Goal: Information Seeking & Learning: Learn about a topic

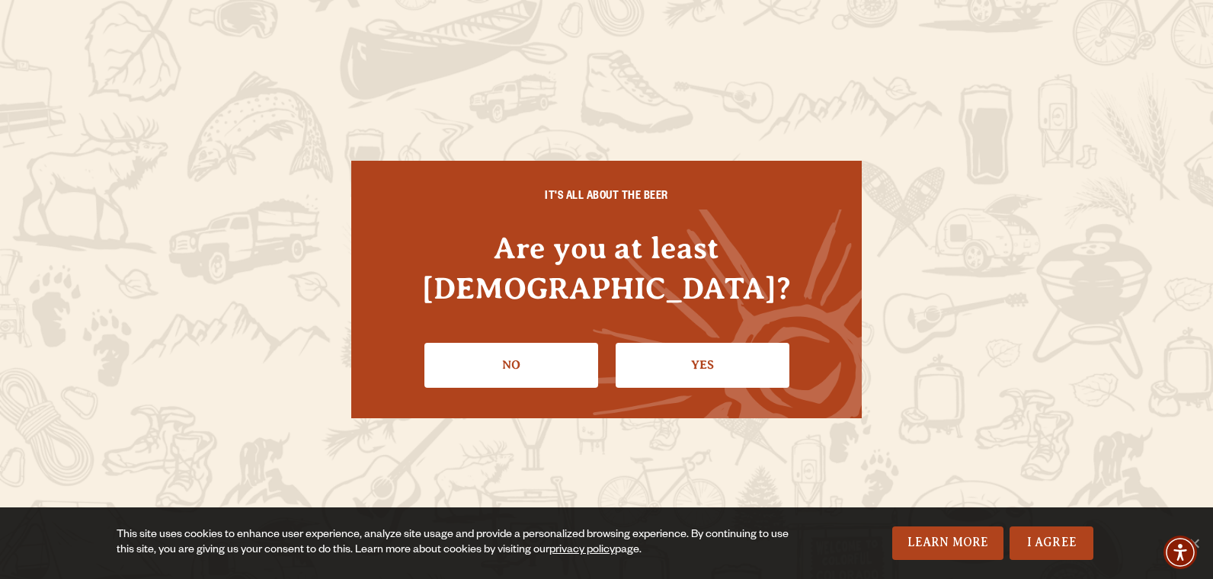
click at [678, 350] on link "Yes" at bounding box center [702, 365] width 174 height 44
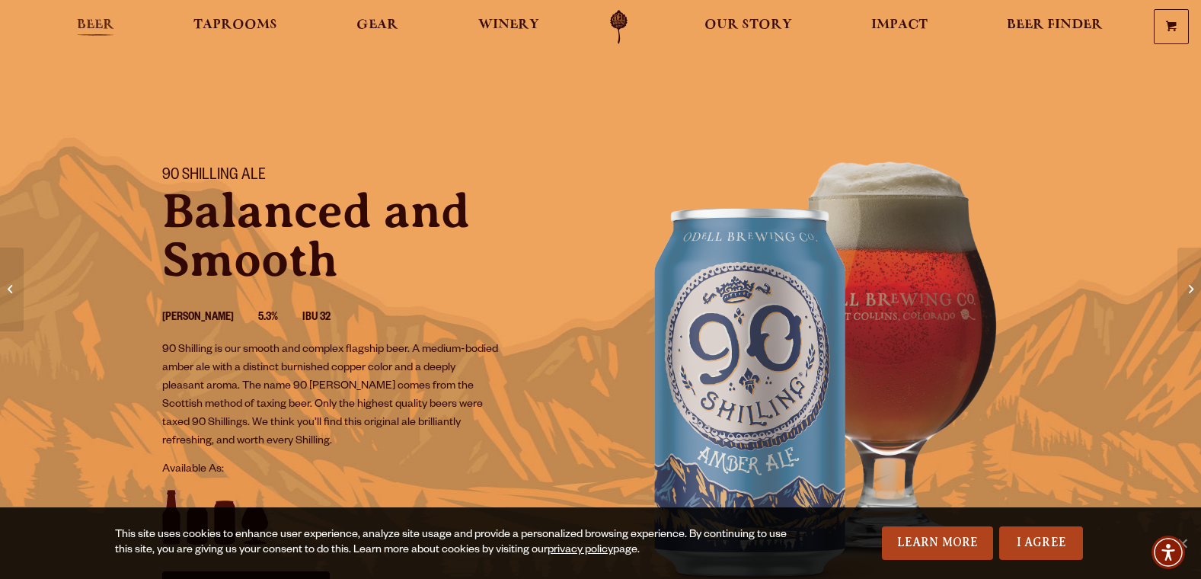
click at [100, 24] on span "Beer" at bounding box center [95, 25] width 37 height 12
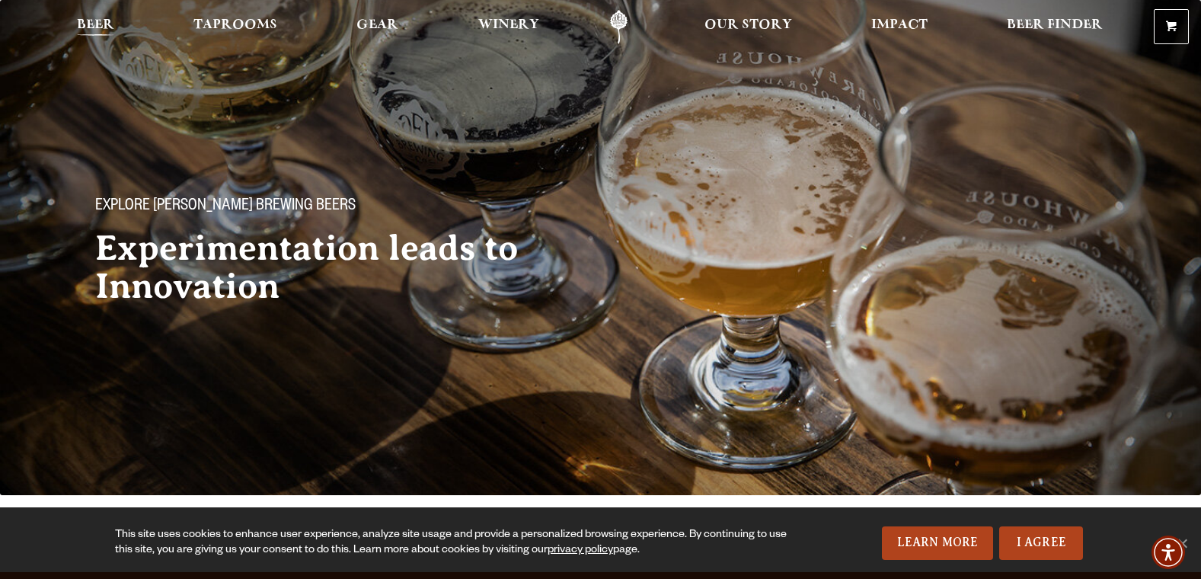
click at [98, 29] on span "Beer" at bounding box center [95, 25] width 37 height 12
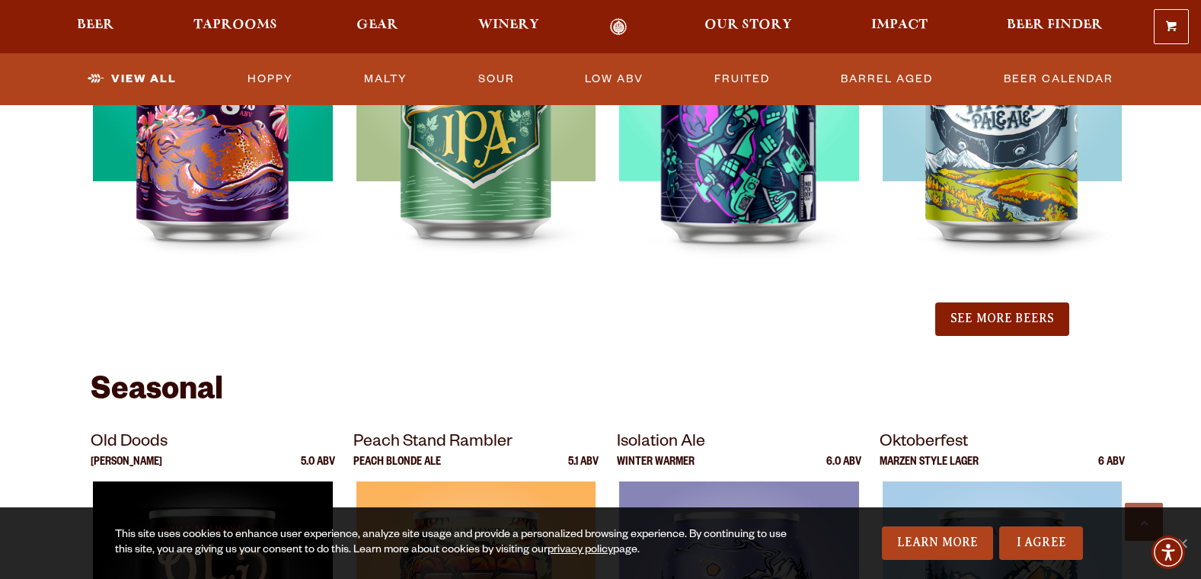
scroll to position [1828, 0]
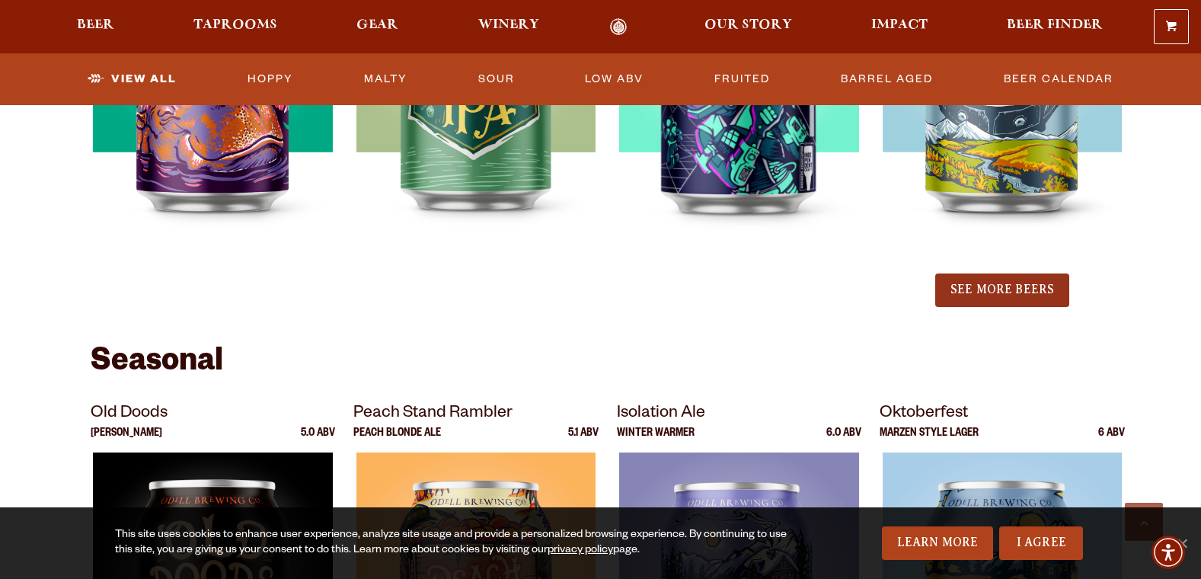
click at [1043, 298] on button "See More Beers" at bounding box center [1002, 290] width 134 height 34
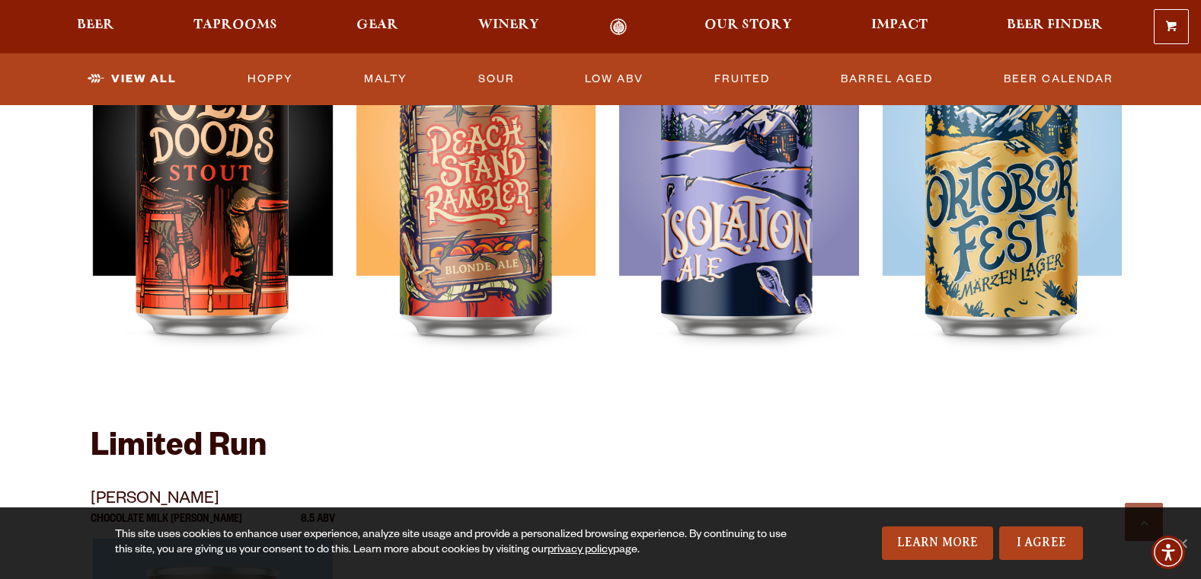
scroll to position [2666, 0]
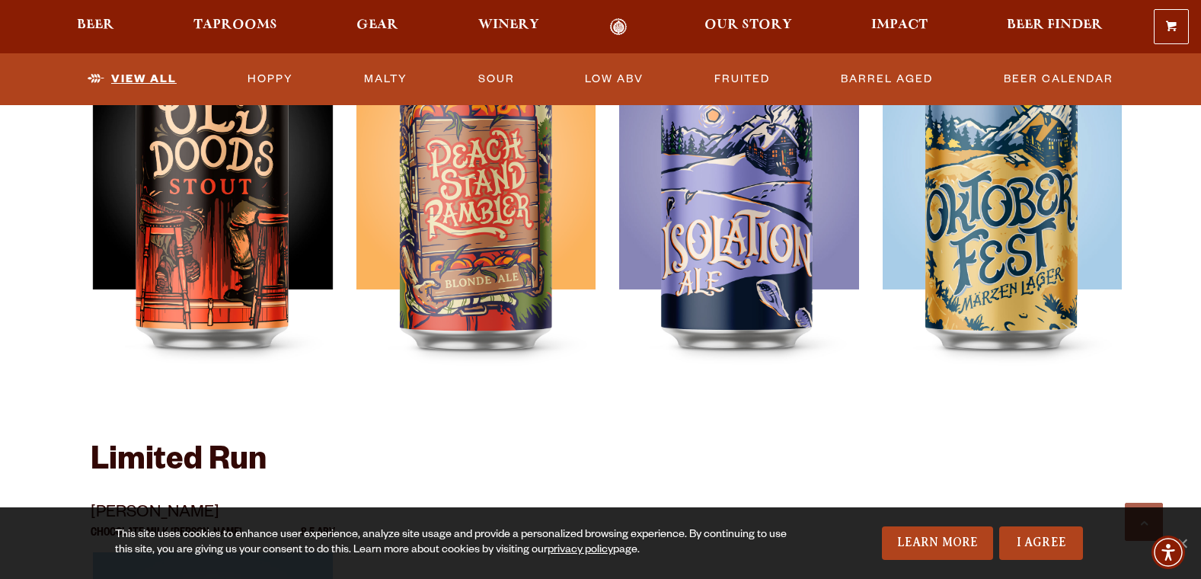
click at [164, 85] on link "View All" at bounding box center [132, 79] width 101 height 35
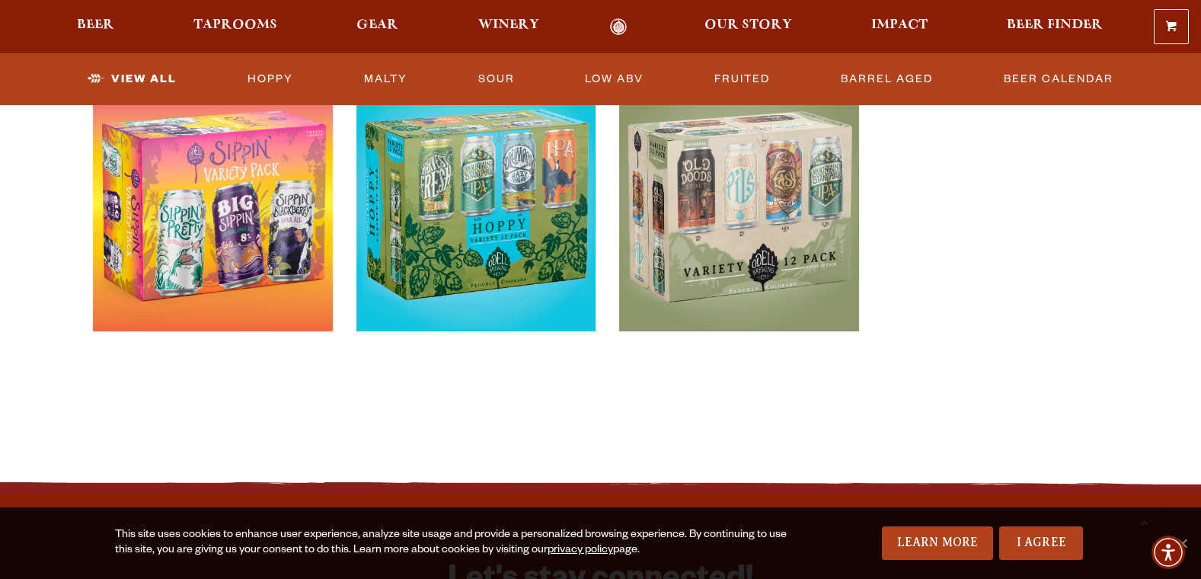
scroll to position [3199, 0]
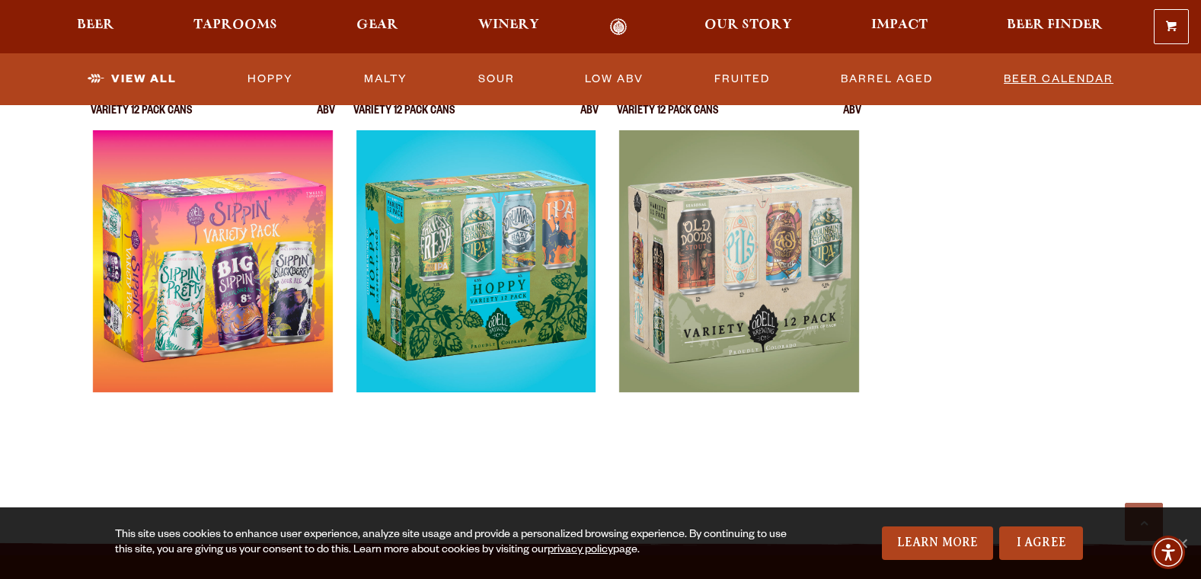
click at [1101, 76] on link "Beer Calendar" at bounding box center [1059, 79] width 122 height 35
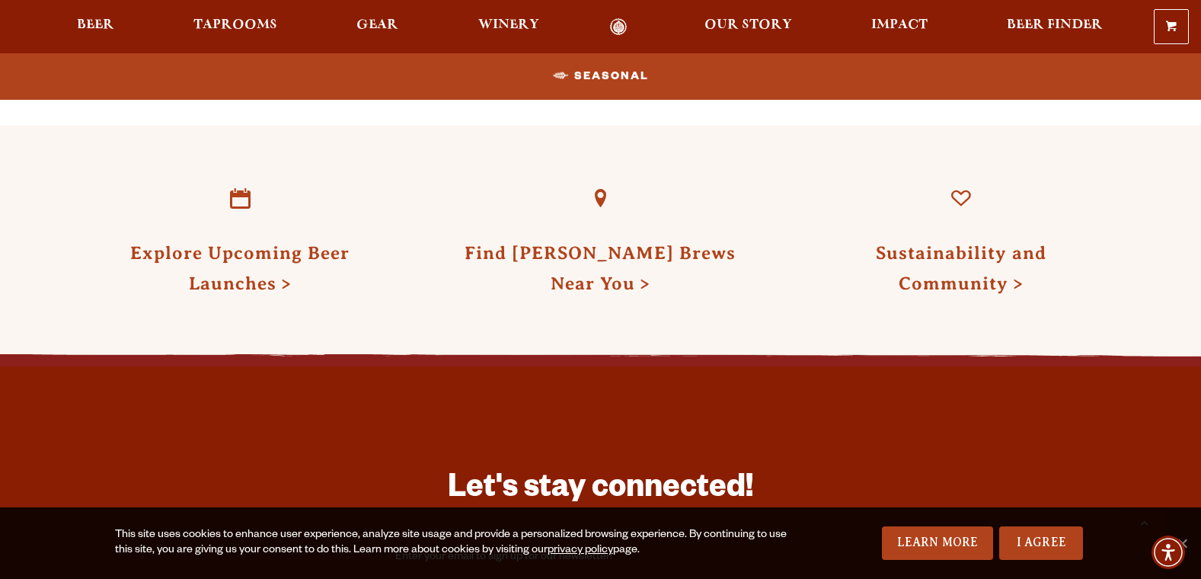
scroll to position [1752, 0]
